Goal: Task Accomplishment & Management: Manage account settings

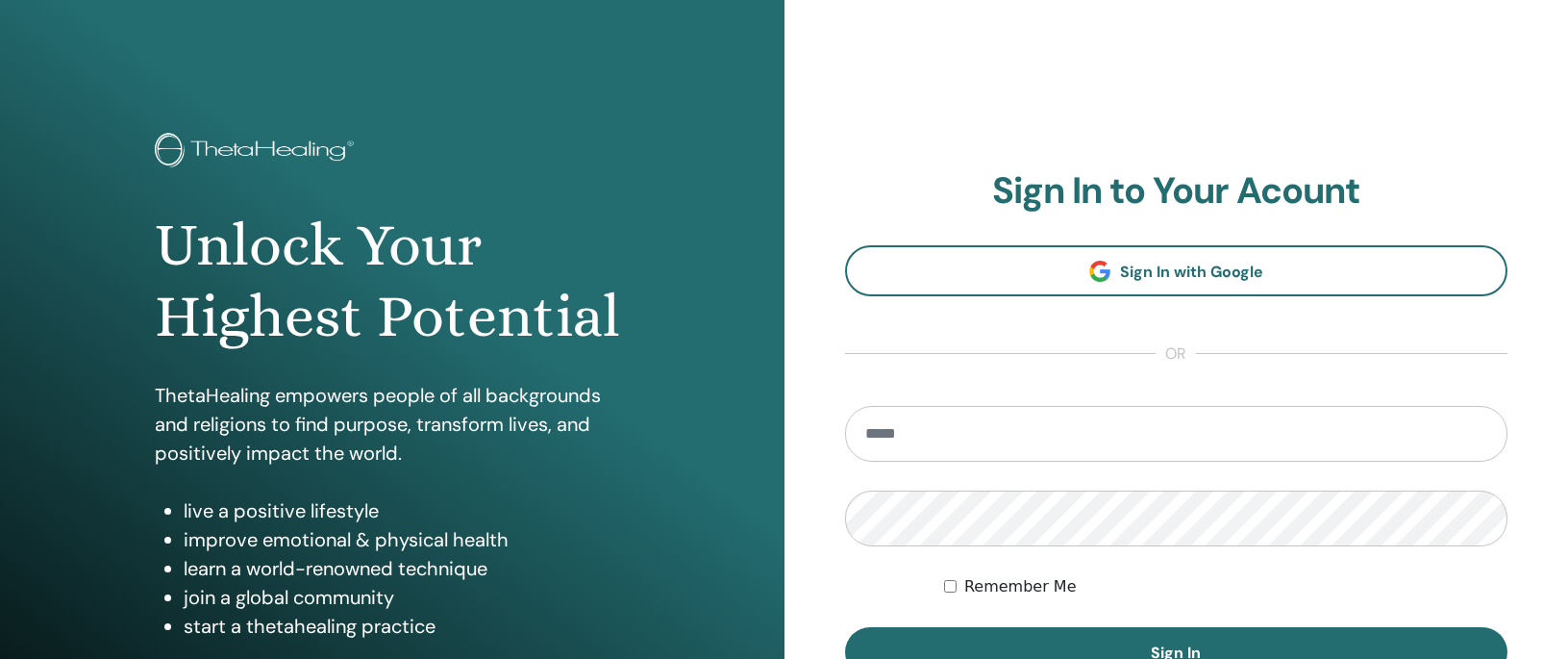
type input "**********"
click at [1015, 377] on section "**********" at bounding box center [1176, 424] width 664 height 509
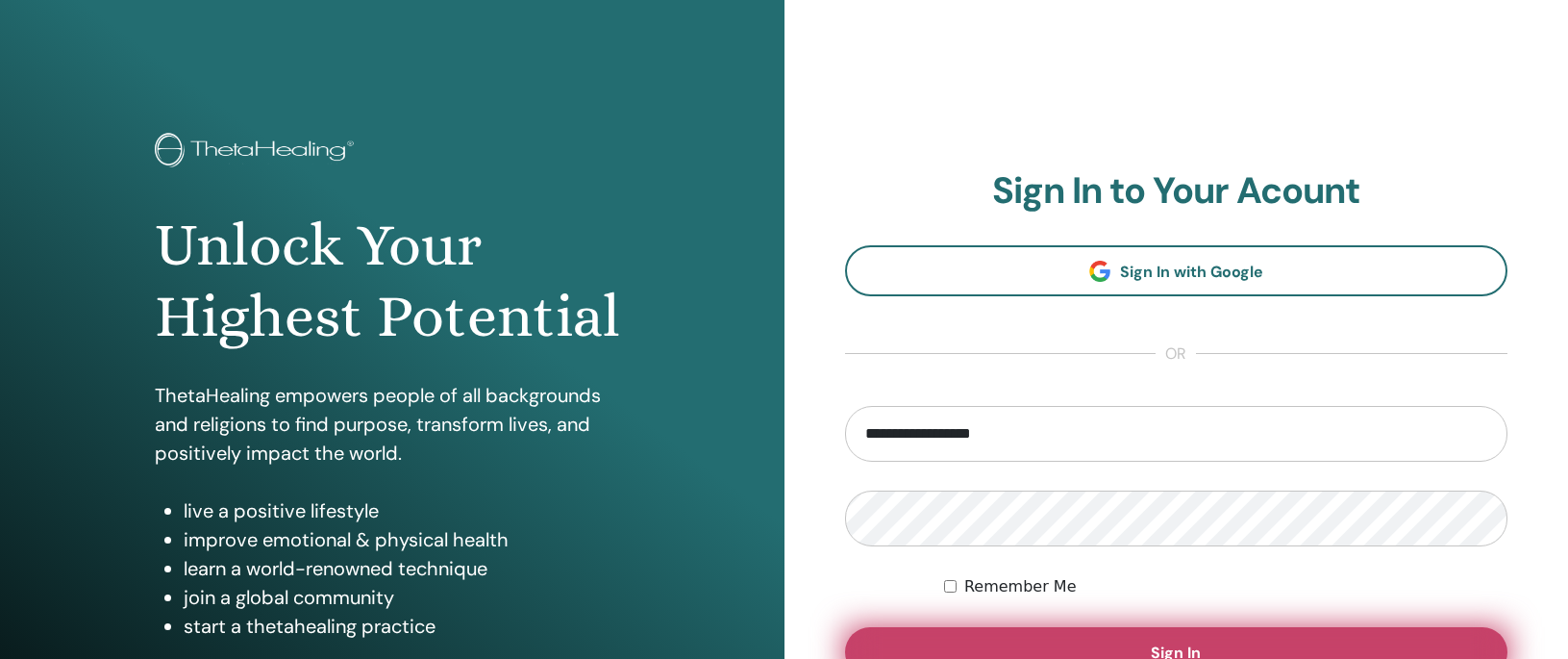
click at [1166, 650] on span "Sign In" at bounding box center [1175, 652] width 50 height 20
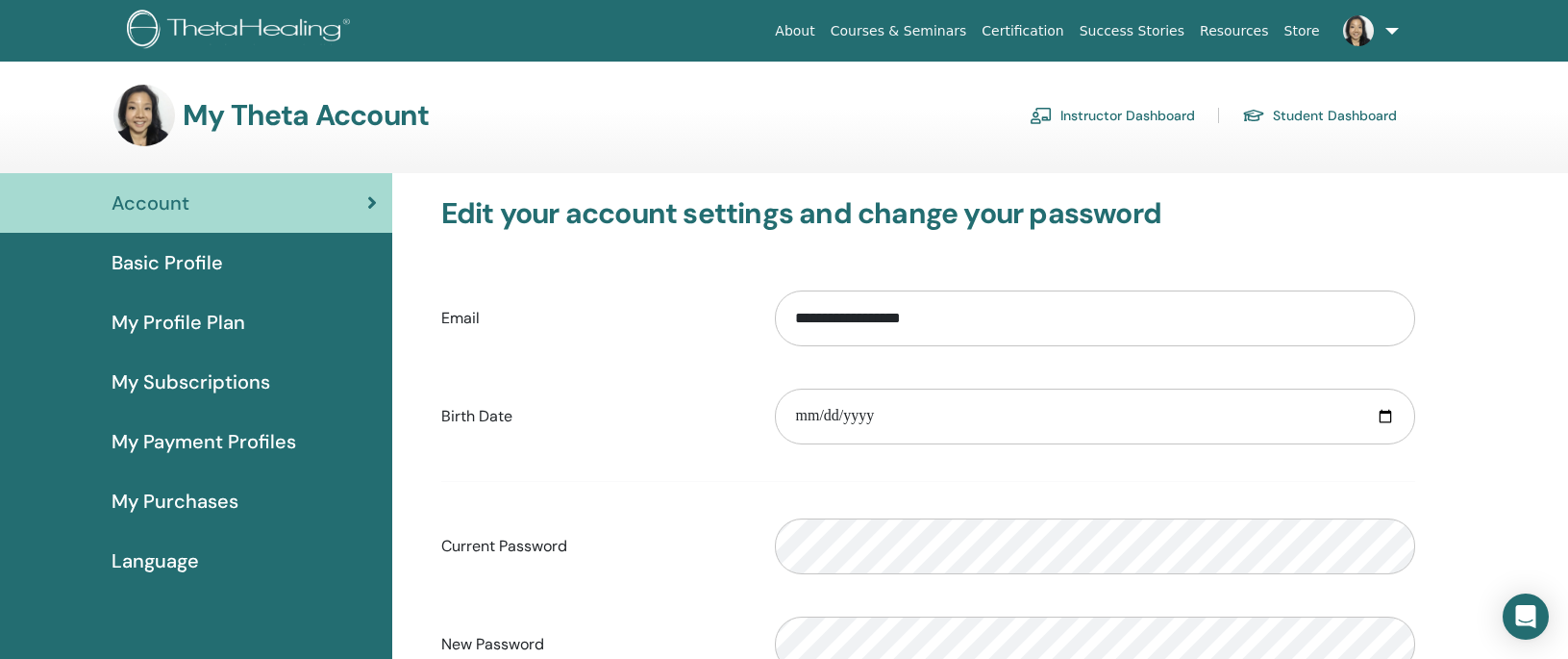
click at [1111, 111] on link "Instructor Dashboard" at bounding box center [1113, 116] width 166 height 31
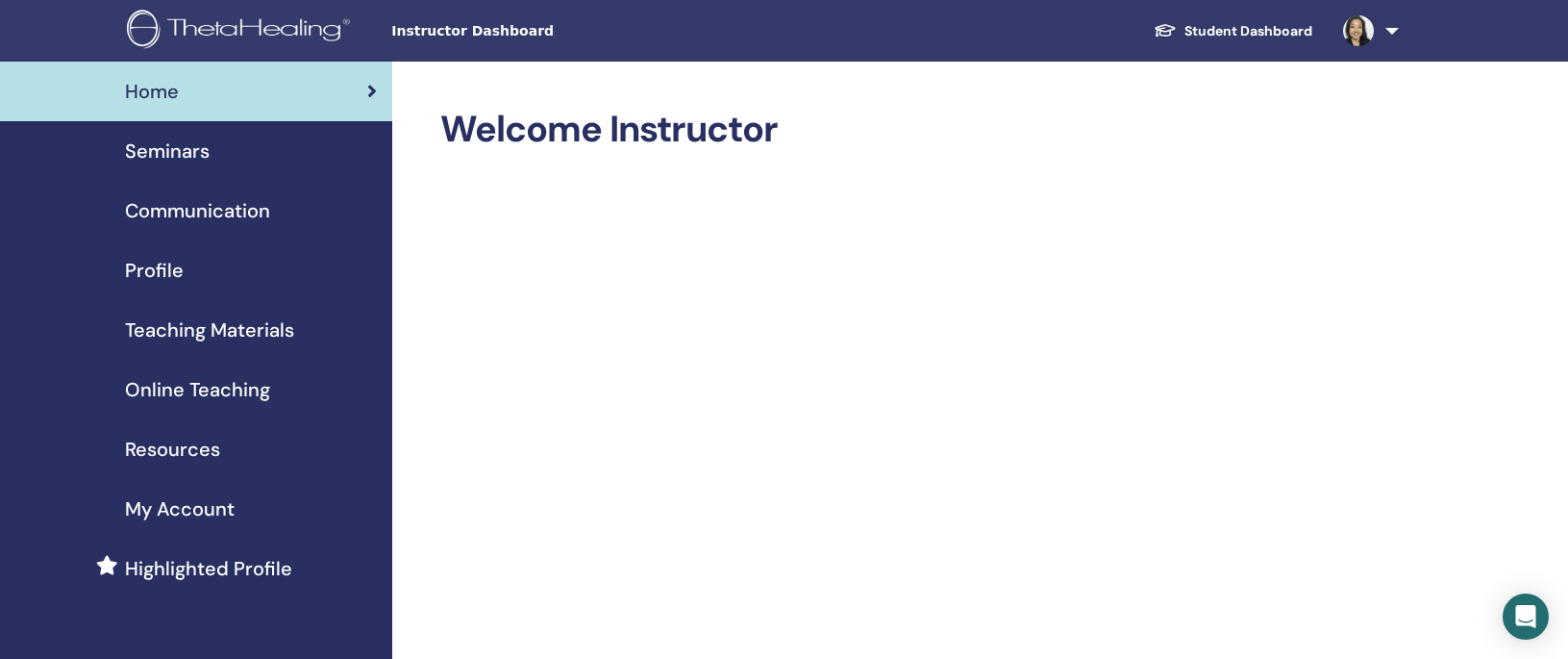
click at [168, 153] on span "Seminars" at bounding box center [167, 151] width 85 height 29
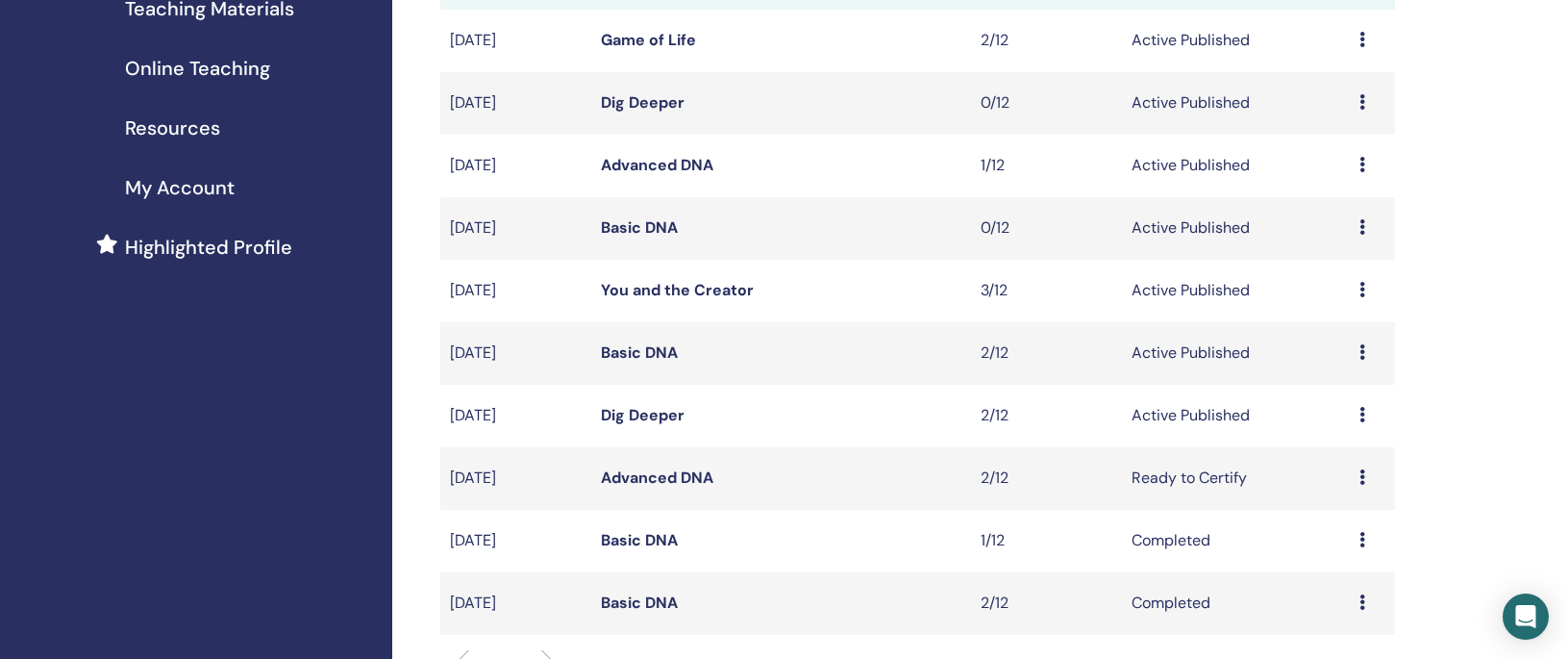
scroll to position [319, 0]
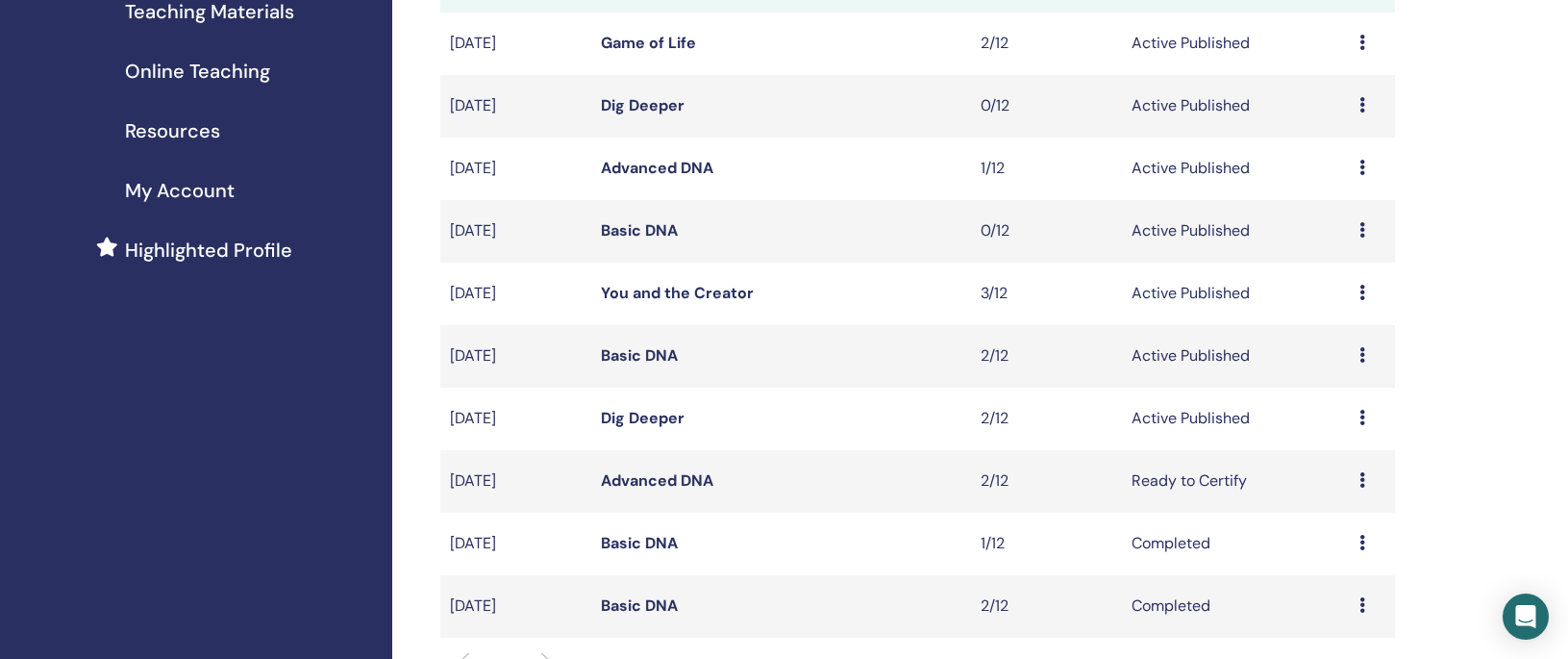
click at [644, 413] on link "Dig Deeper" at bounding box center [643, 417] width 84 height 20
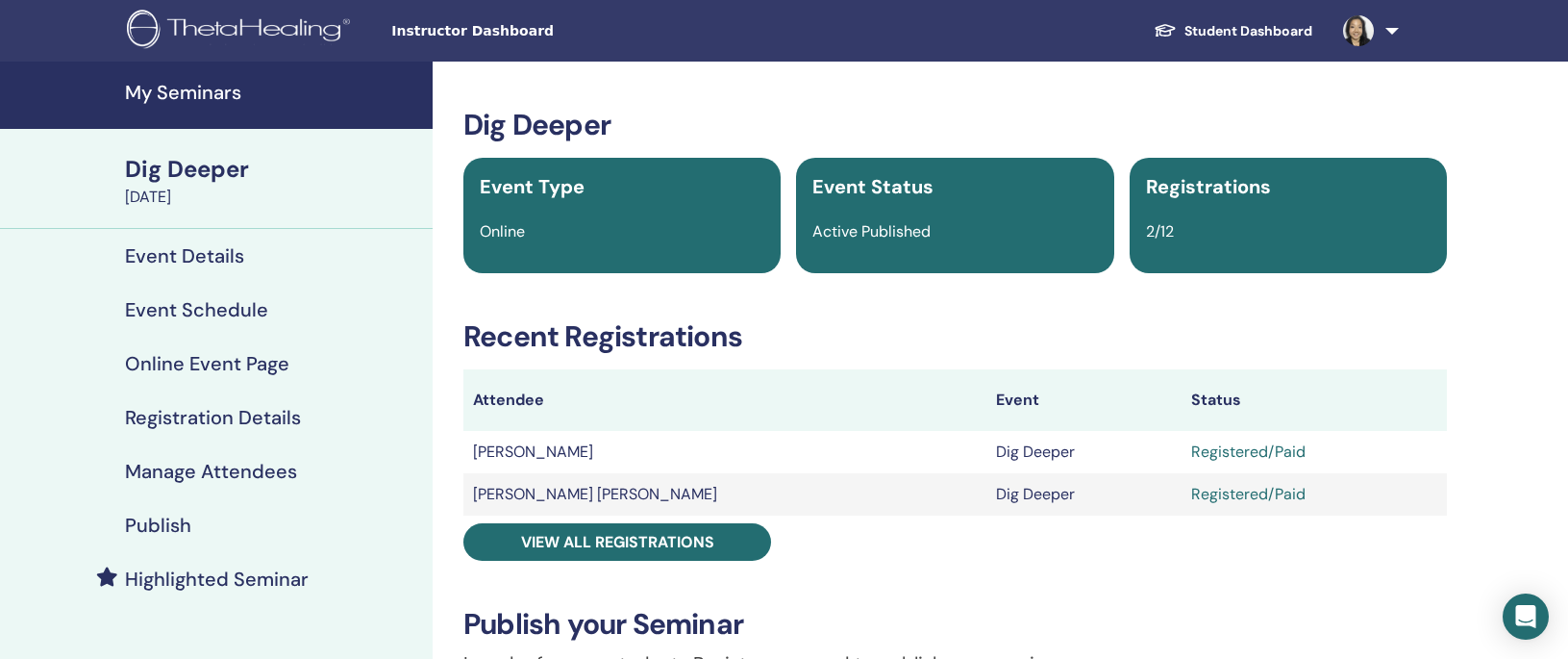
click at [221, 460] on h4 "Manage Attendees" at bounding box center [210, 472] width 172 height 23
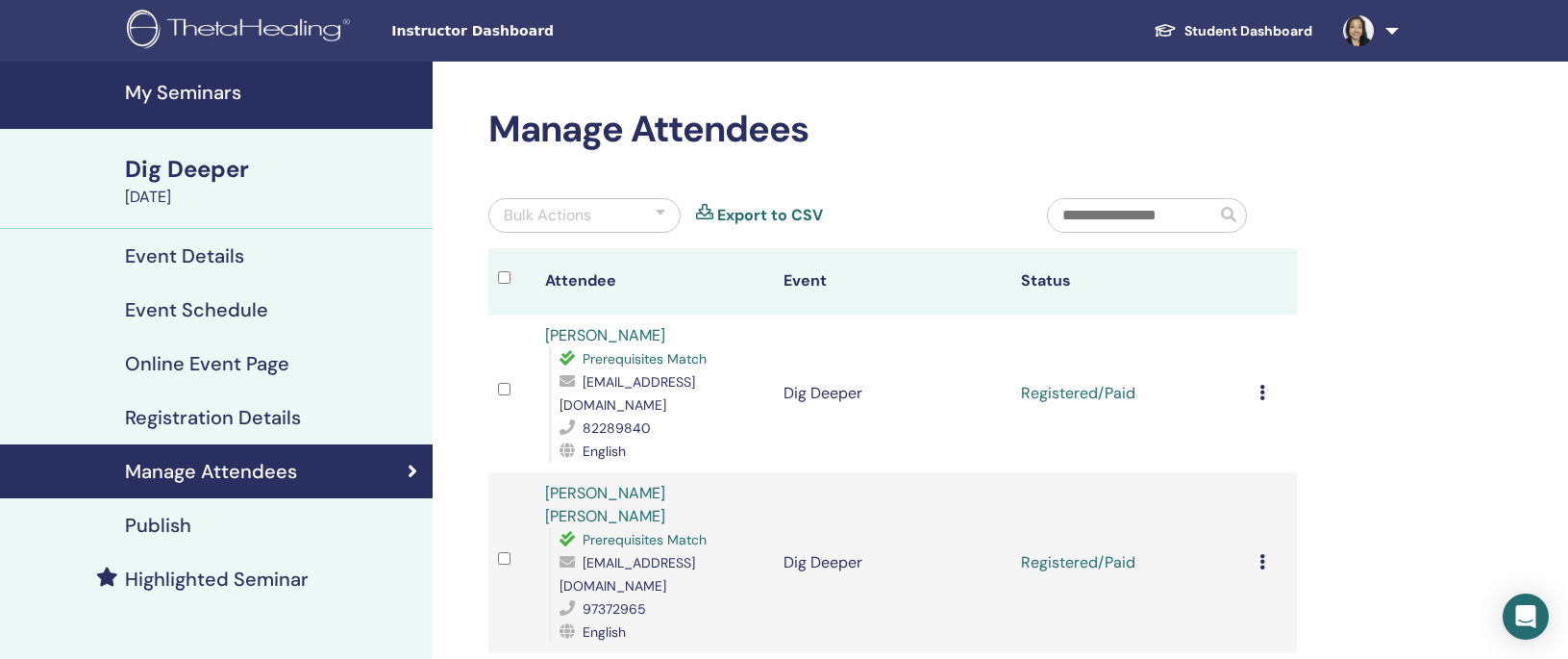
click at [1096, 383] on td "Registered/Paid" at bounding box center [1130, 394] width 238 height 158
click at [1263, 385] on icon at bounding box center [1262, 393] width 6 height 16
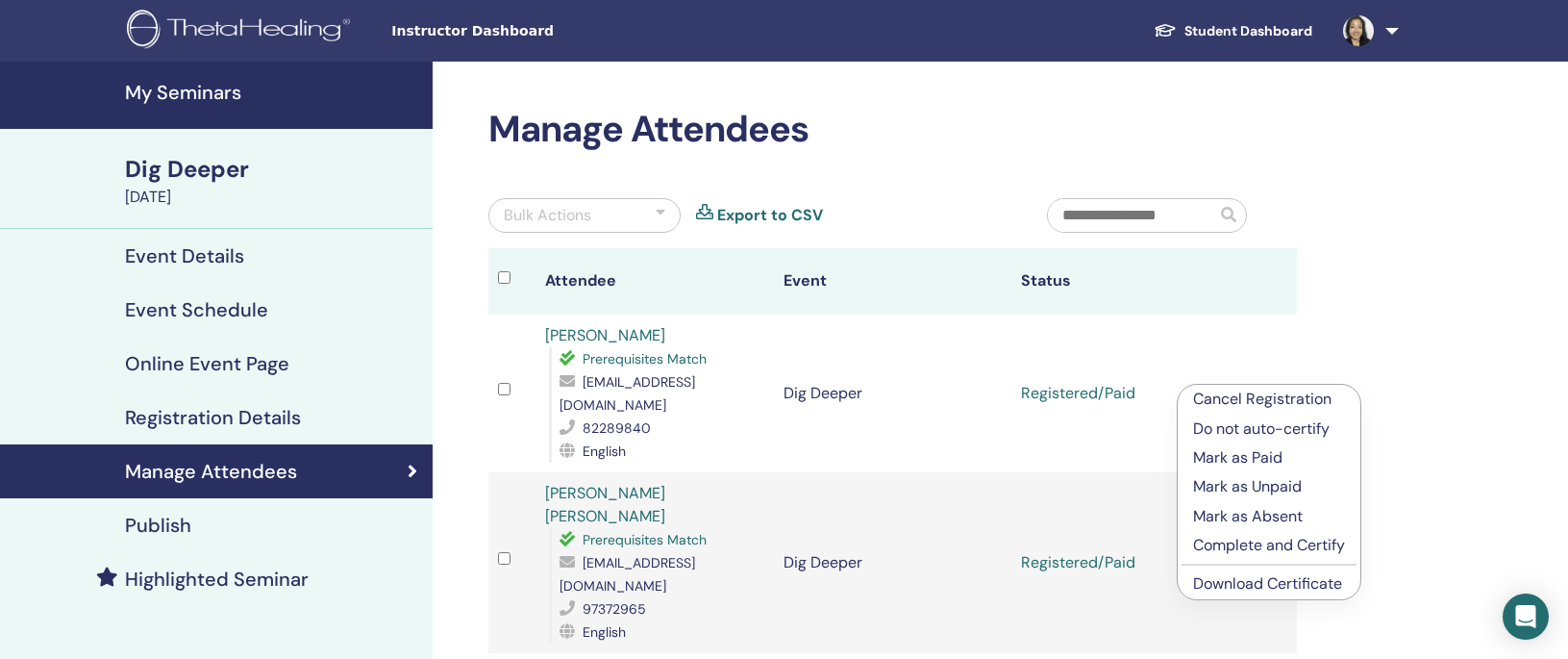
click at [1243, 545] on p "Complete and Certify" at bounding box center [1269, 546] width 152 height 23
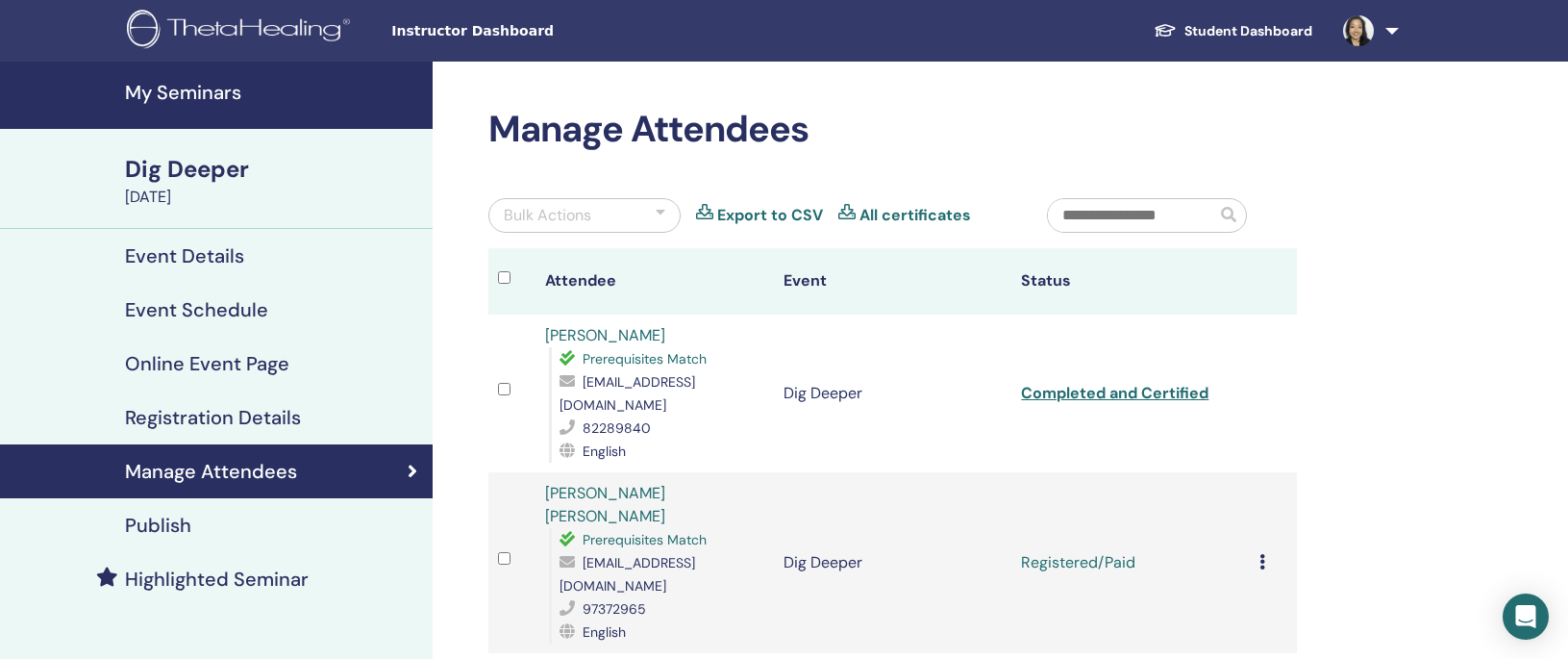
click at [1262, 554] on icon at bounding box center [1262, 562] width 6 height 16
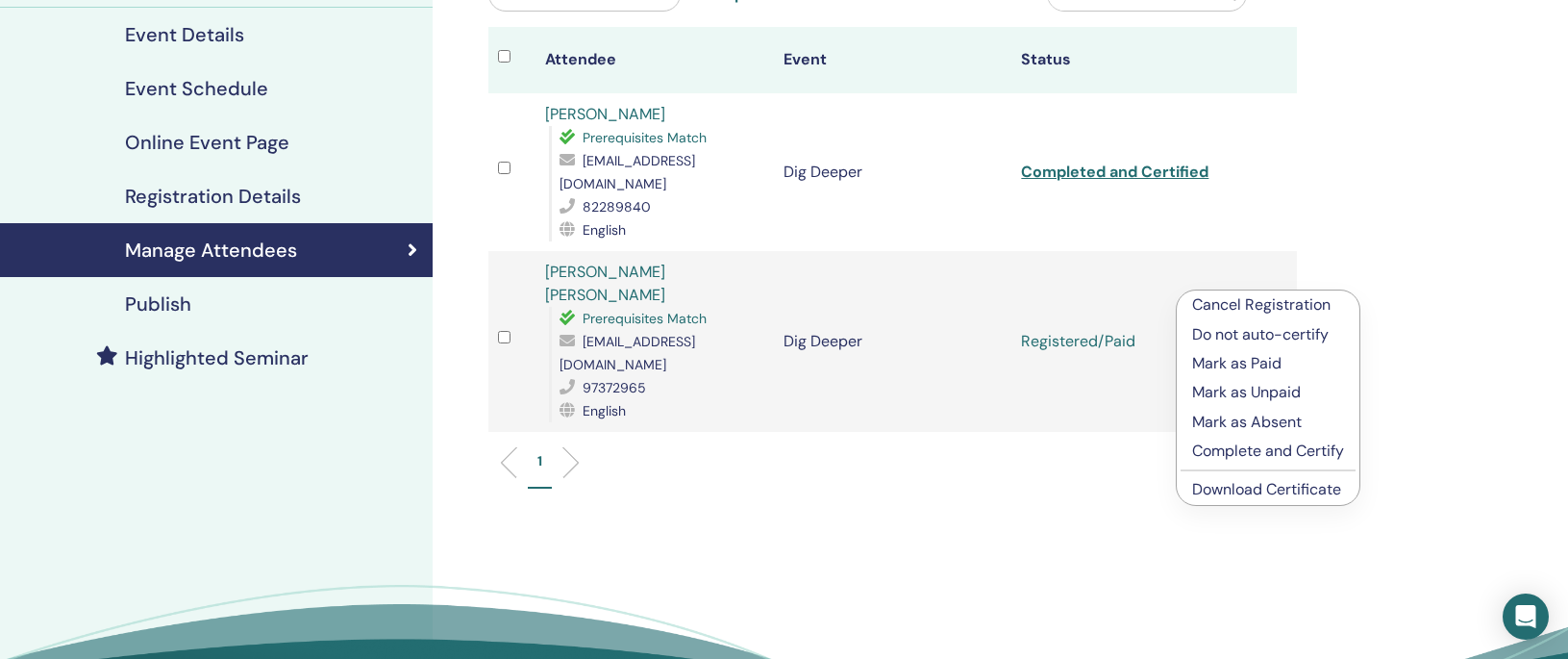
scroll to position [234, 0]
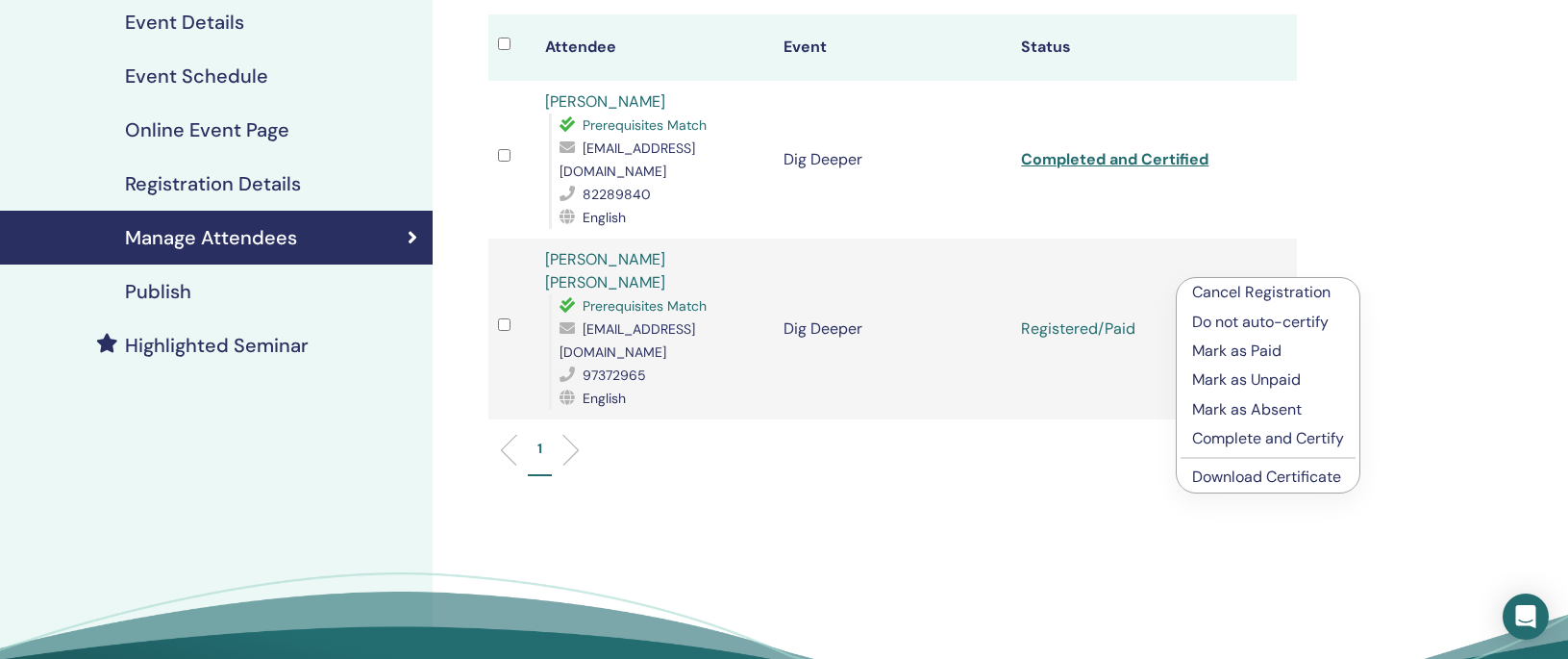
click at [1286, 438] on p "Complete and Certify" at bounding box center [1268, 439] width 152 height 23
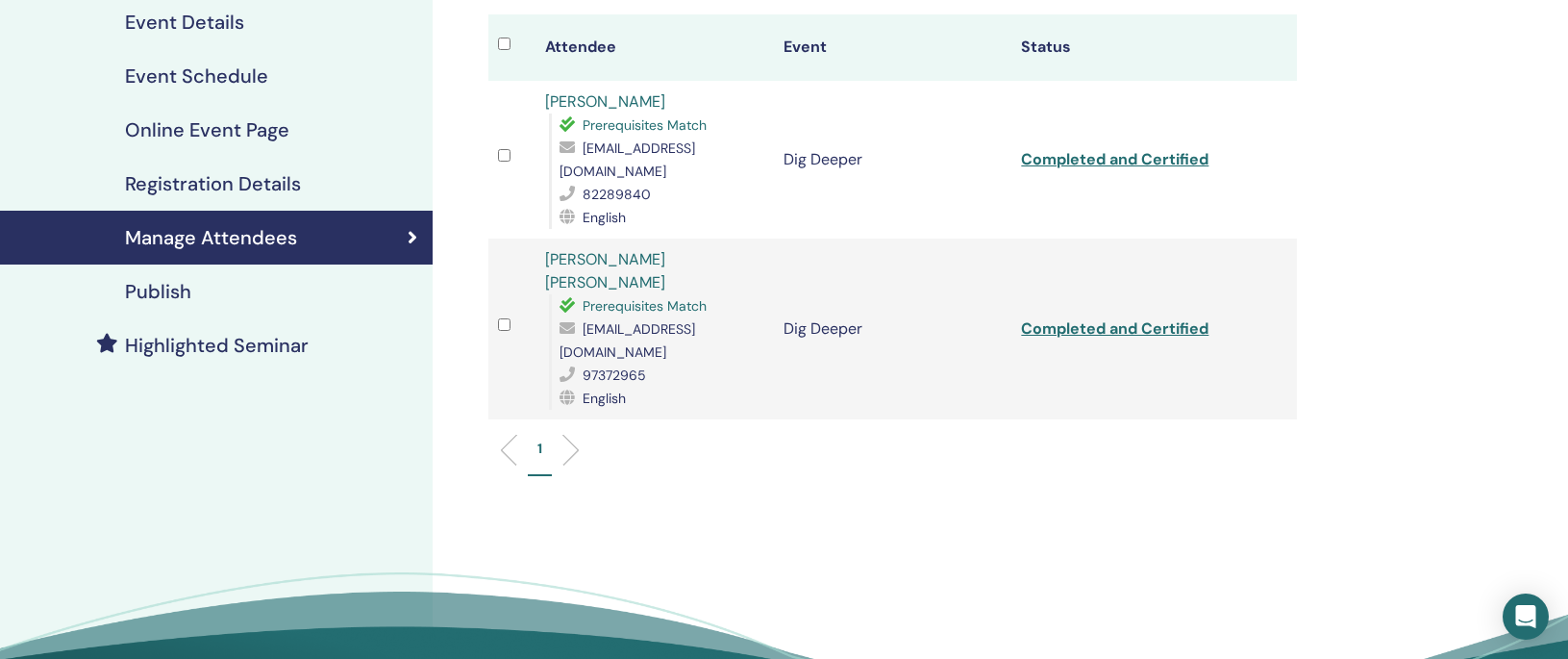
scroll to position [234, 0]
click at [1161, 149] on link "Completed and Certified" at bounding box center [1115, 159] width 187 height 20
click at [1147, 319] on link "Completed and Certified" at bounding box center [1115, 329] width 187 height 20
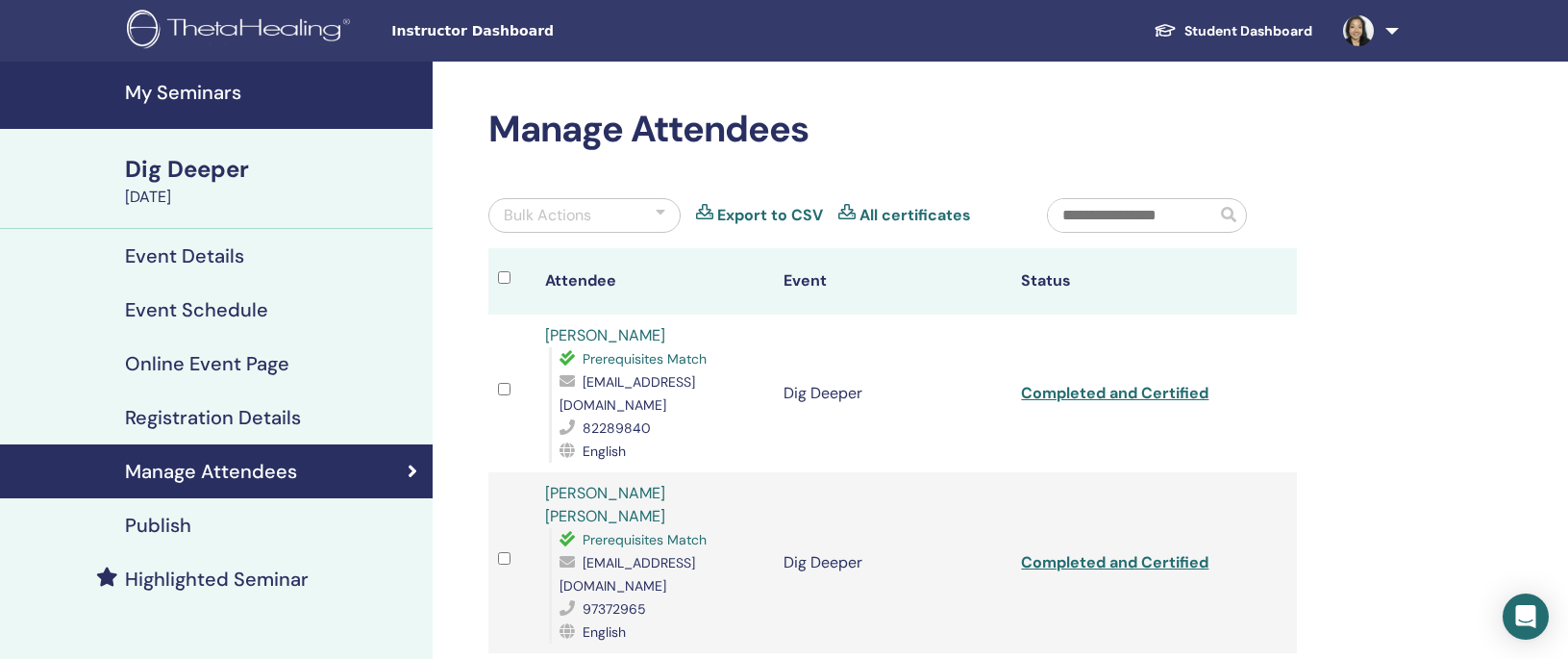
click at [219, 416] on h4 "Registration Details" at bounding box center [212, 417] width 176 height 23
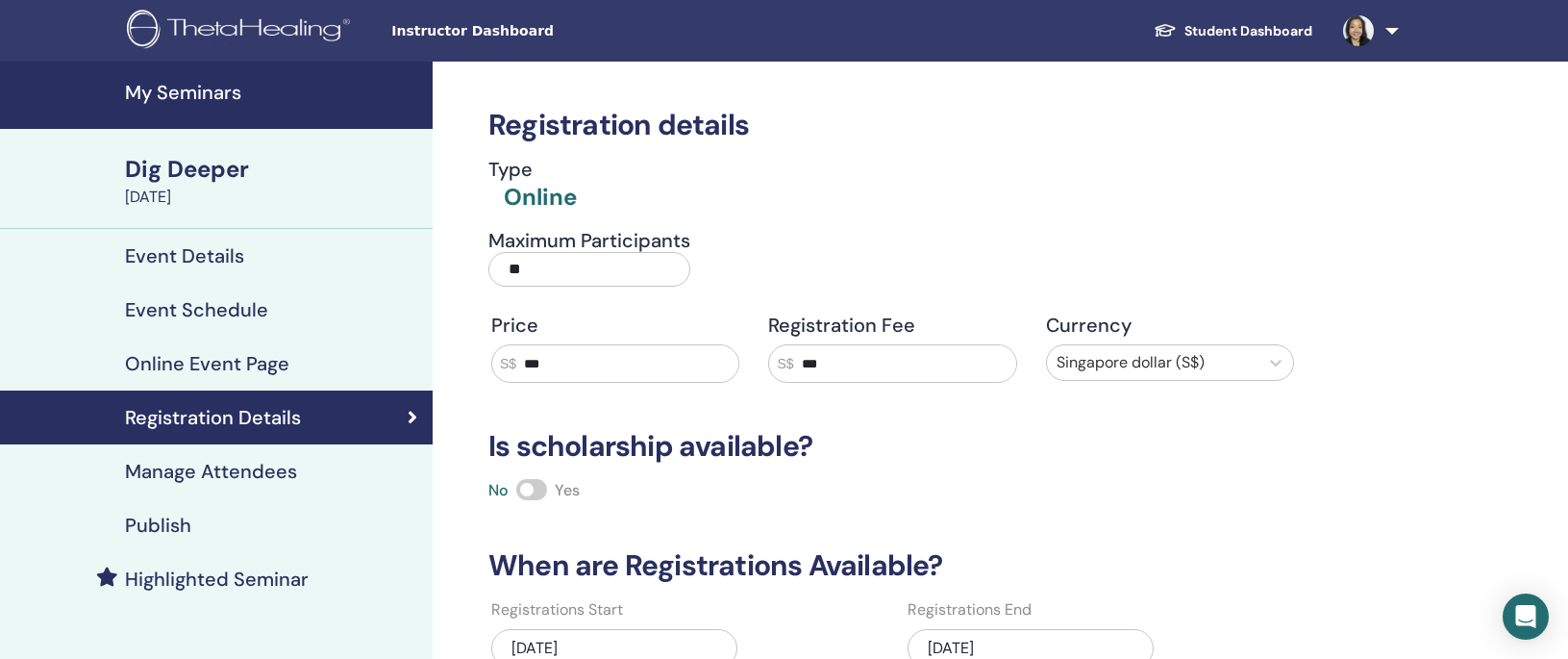
click at [197, 96] on h4 "My Seminars" at bounding box center [273, 93] width 296 height 23
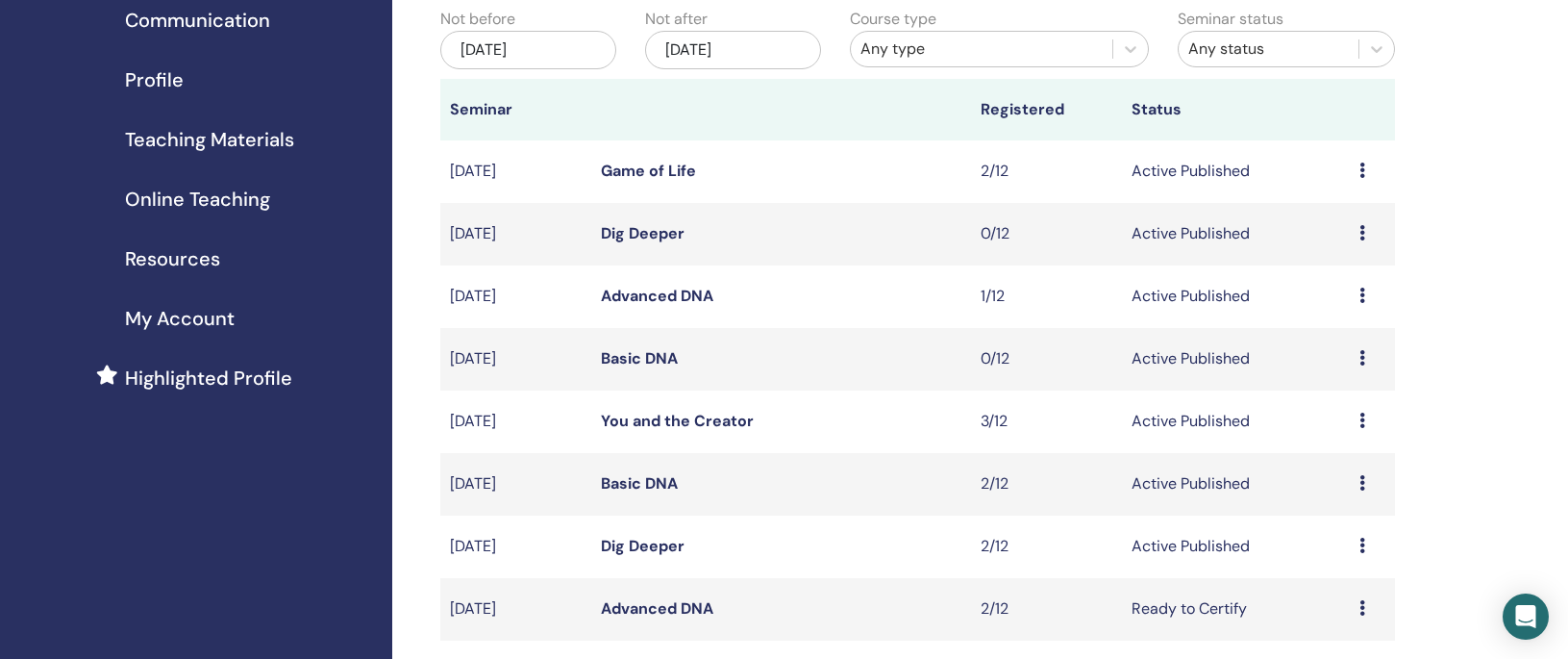
scroll to position [197, 0]
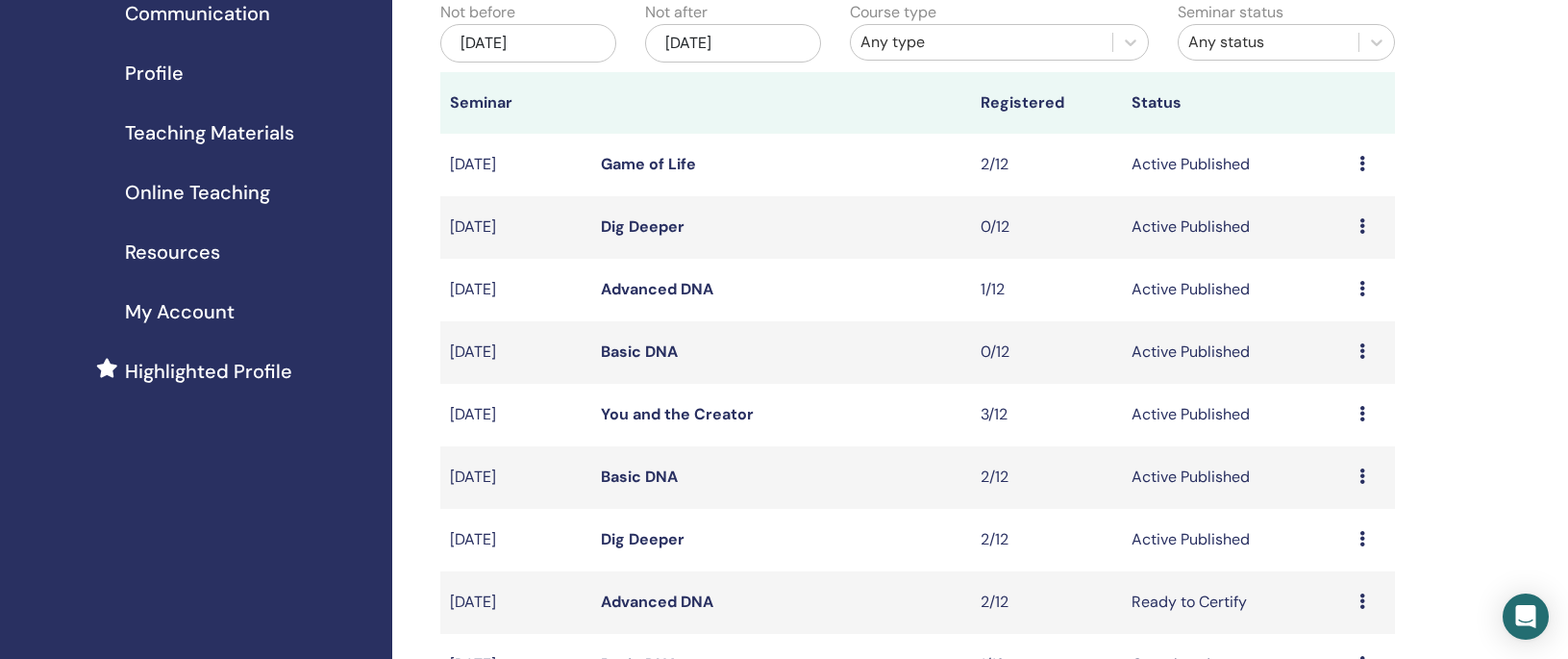
click at [654, 479] on link "Basic DNA" at bounding box center [639, 477] width 77 height 20
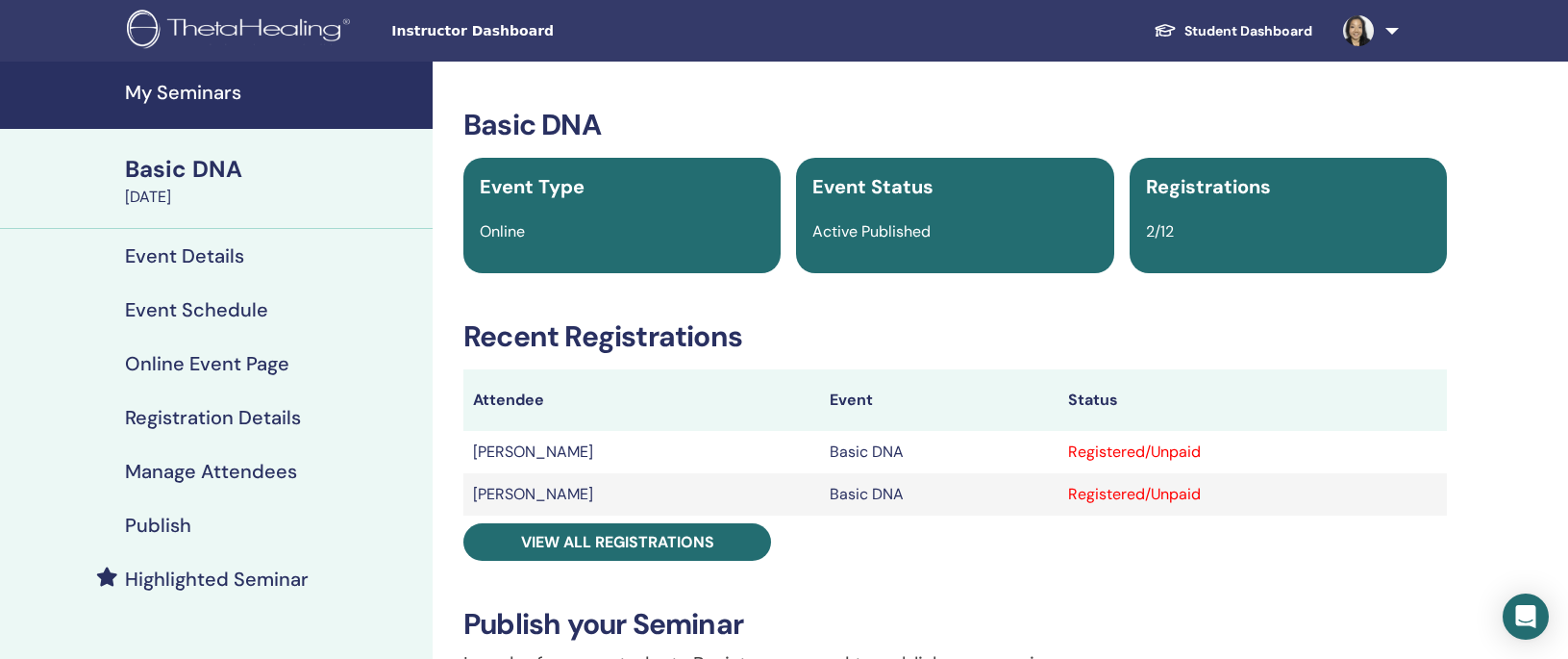
click at [204, 470] on h4 "Manage Attendees" at bounding box center [210, 472] width 172 height 23
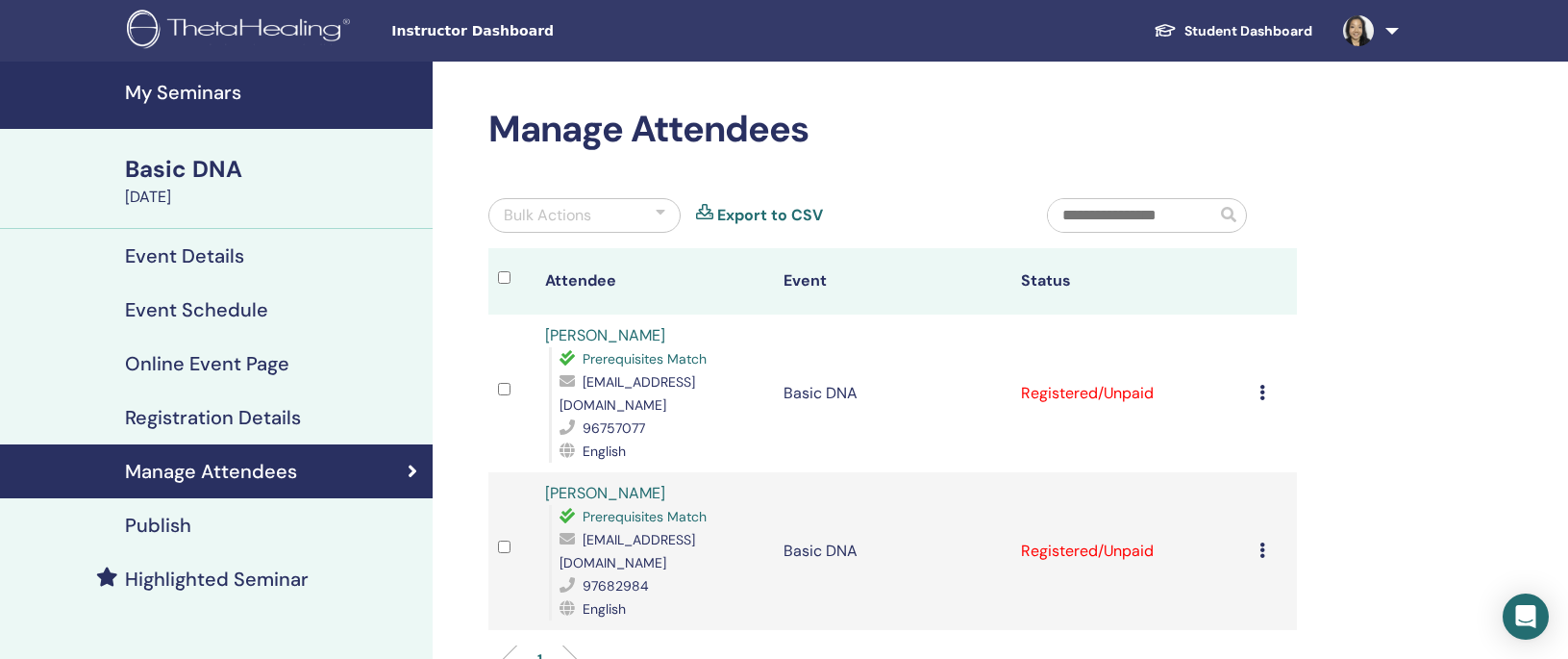
click at [1262, 542] on icon at bounding box center [1262, 550] width 6 height 16
click at [1254, 585] on p "Mark as Paid" at bounding box center [1268, 589] width 152 height 23
drag, startPoint x: 583, startPoint y: 516, endPoint x: 726, endPoint y: 514, distance: 143.0
click at [695, 531] on span "[EMAIL_ADDRESS][DOMAIN_NAME]" at bounding box center [627, 551] width 135 height 40
copy div "[EMAIL_ADDRESS][DOMAIN_NAME]"
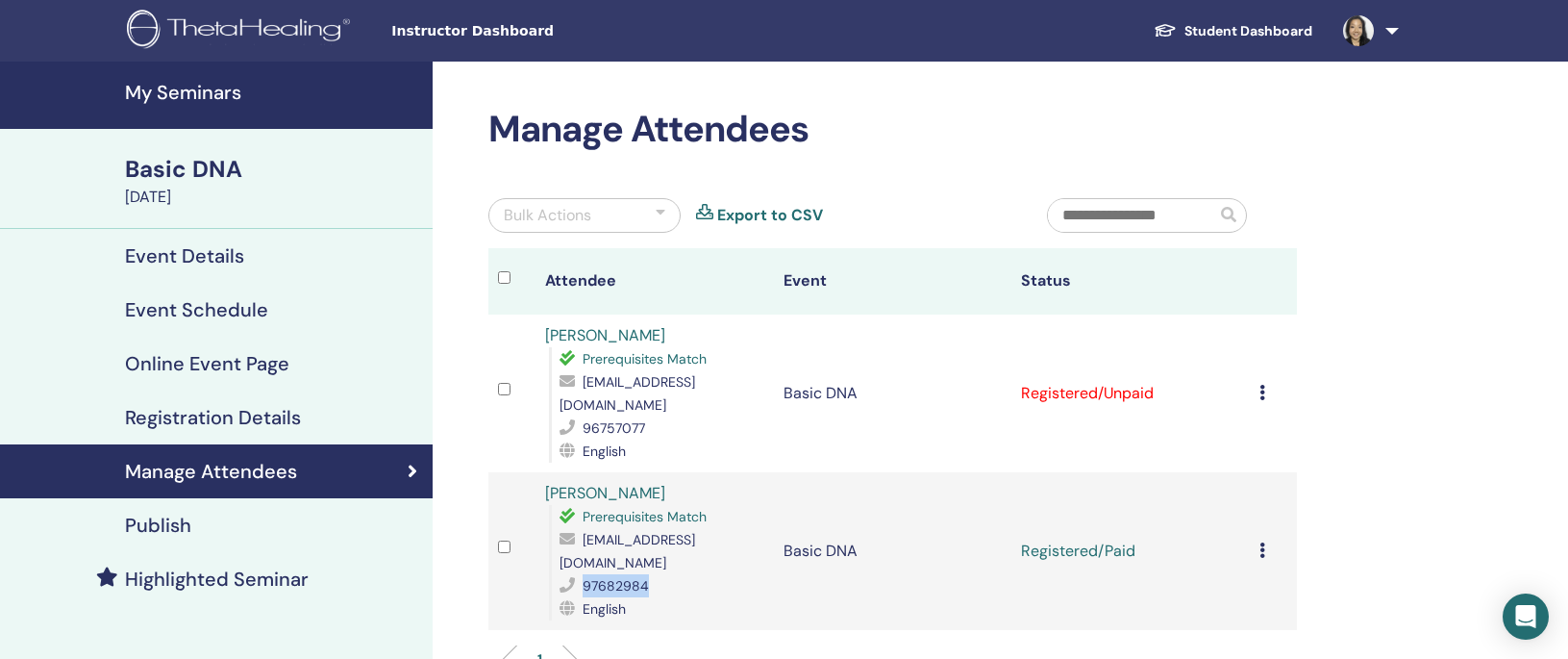
drag, startPoint x: 645, startPoint y: 540, endPoint x: 586, endPoint y: 538, distance: 59.0
click at [586, 577] on span "97682984" at bounding box center [616, 586] width 66 height 18
copy span "97682984"
drag, startPoint x: 728, startPoint y: 382, endPoint x: 585, endPoint y: 372, distance: 143.3
click at [585, 372] on div "[EMAIL_ADDRESS][DOMAIN_NAME]" at bounding box center [661, 393] width 204 height 46
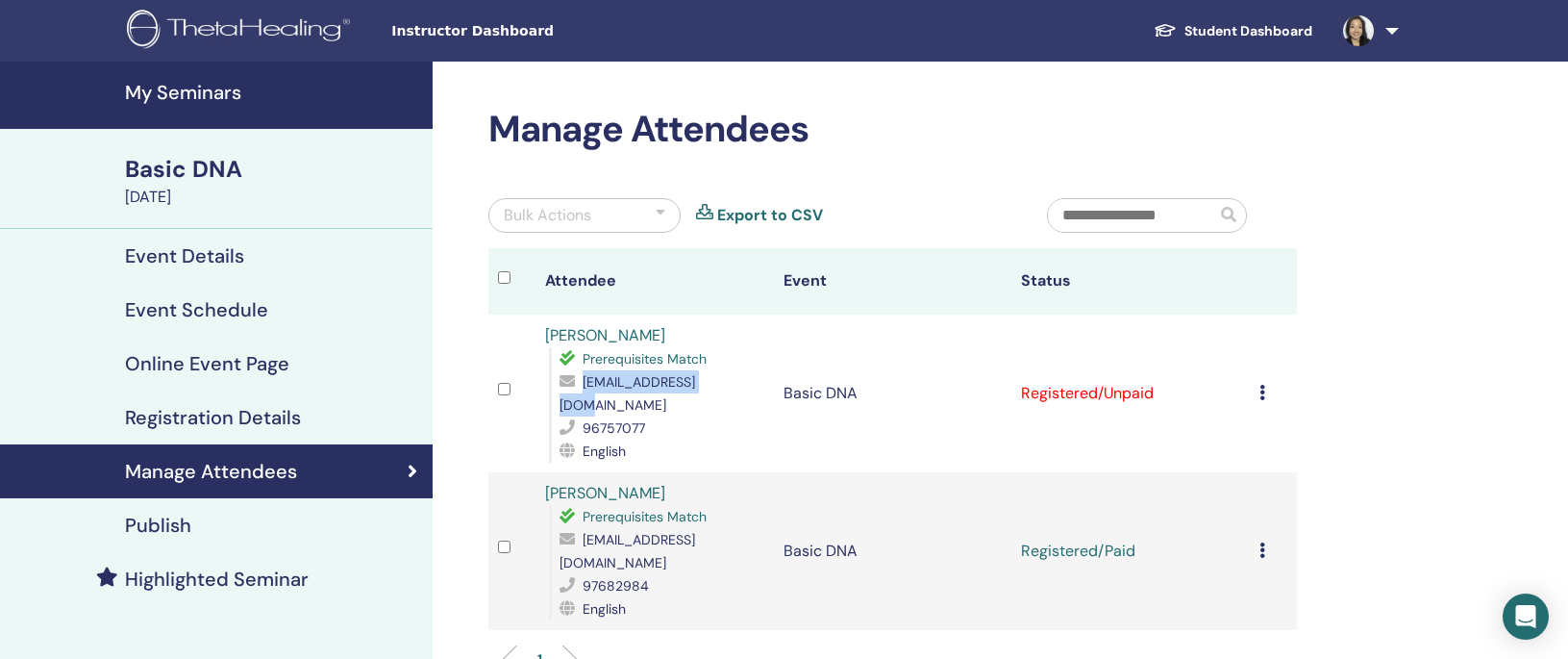
copy span "[EMAIL_ADDRESS][DOMAIN_NAME]"
drag, startPoint x: 643, startPoint y: 405, endPoint x: 587, endPoint y: 401, distance: 56.1
click at [587, 419] on span "96757077" at bounding box center [614, 428] width 62 height 18
copy span "96757077"
